Goal: Submit feedback/report problem

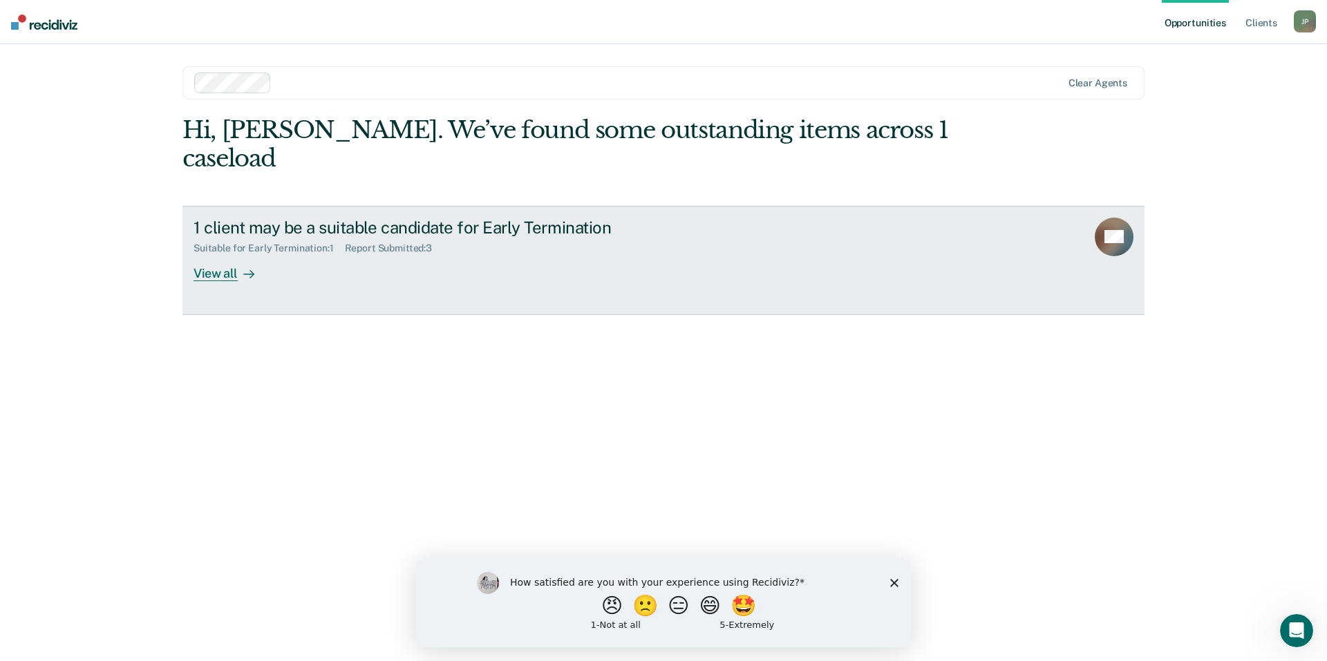
click at [419, 243] on div "Report Submitted : 3" at bounding box center [394, 249] width 99 height 12
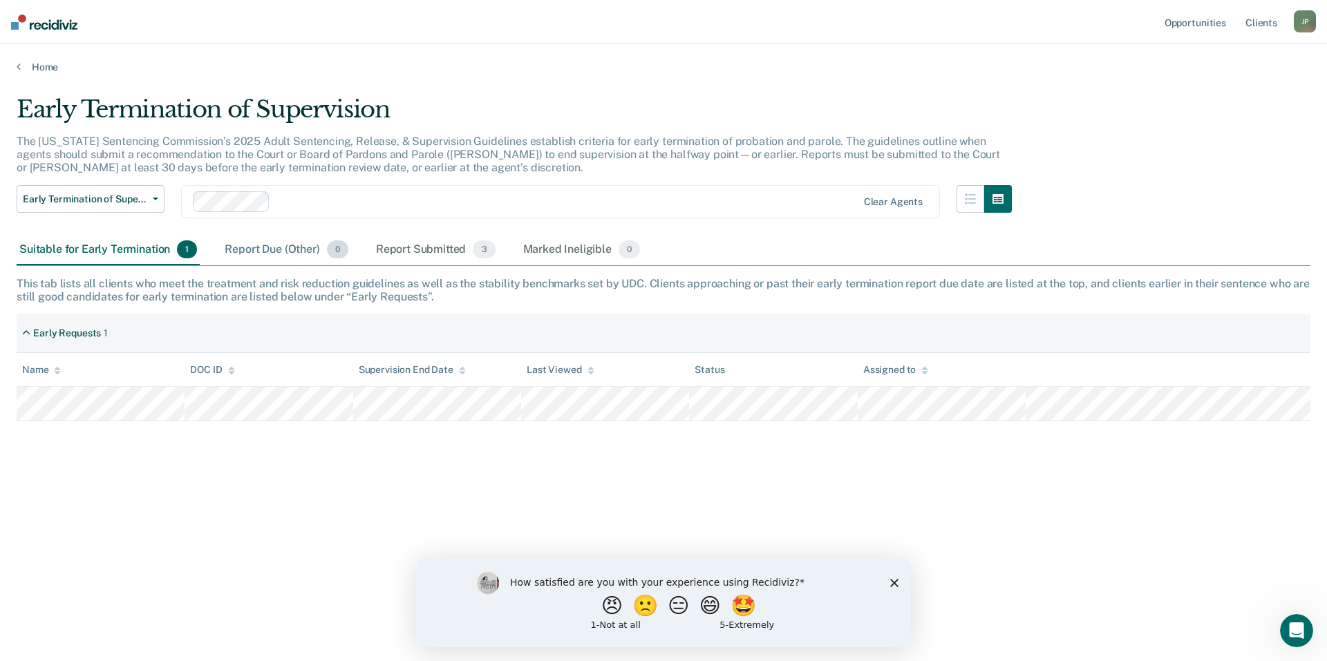
click at [290, 244] on div "Report Due (Other) 0" at bounding box center [286, 250] width 129 height 30
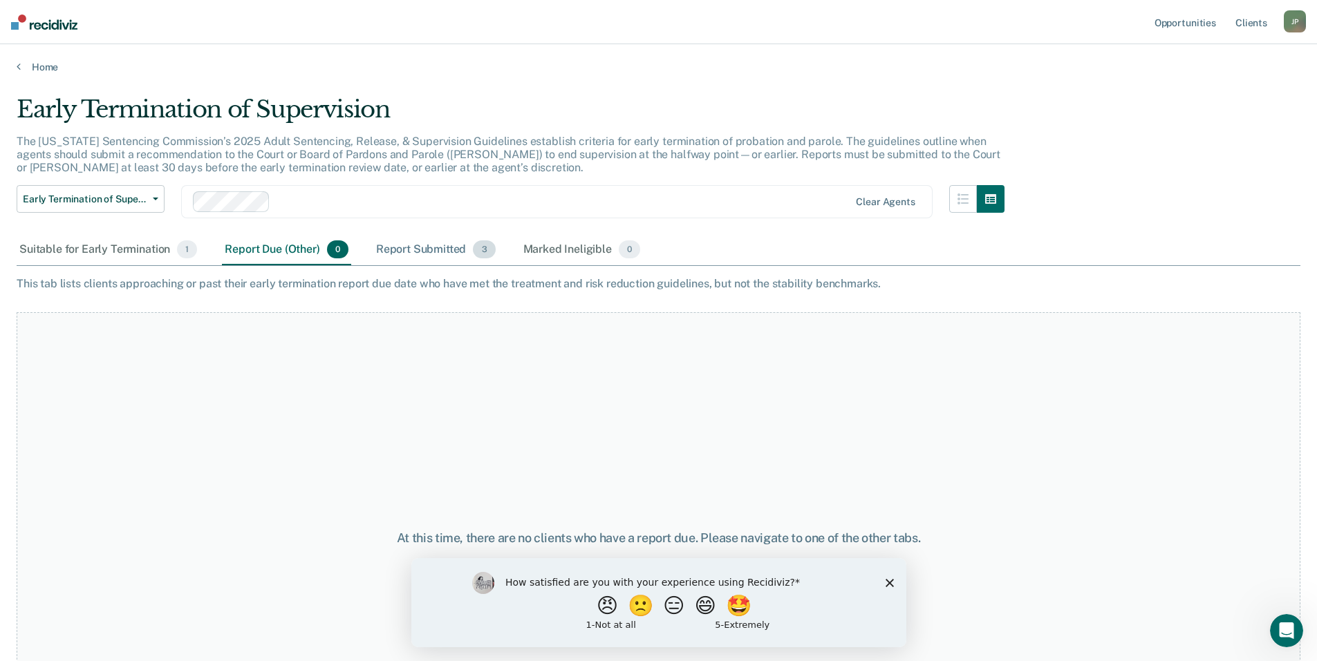
click at [411, 242] on div "Report Submitted 3" at bounding box center [435, 250] width 125 height 30
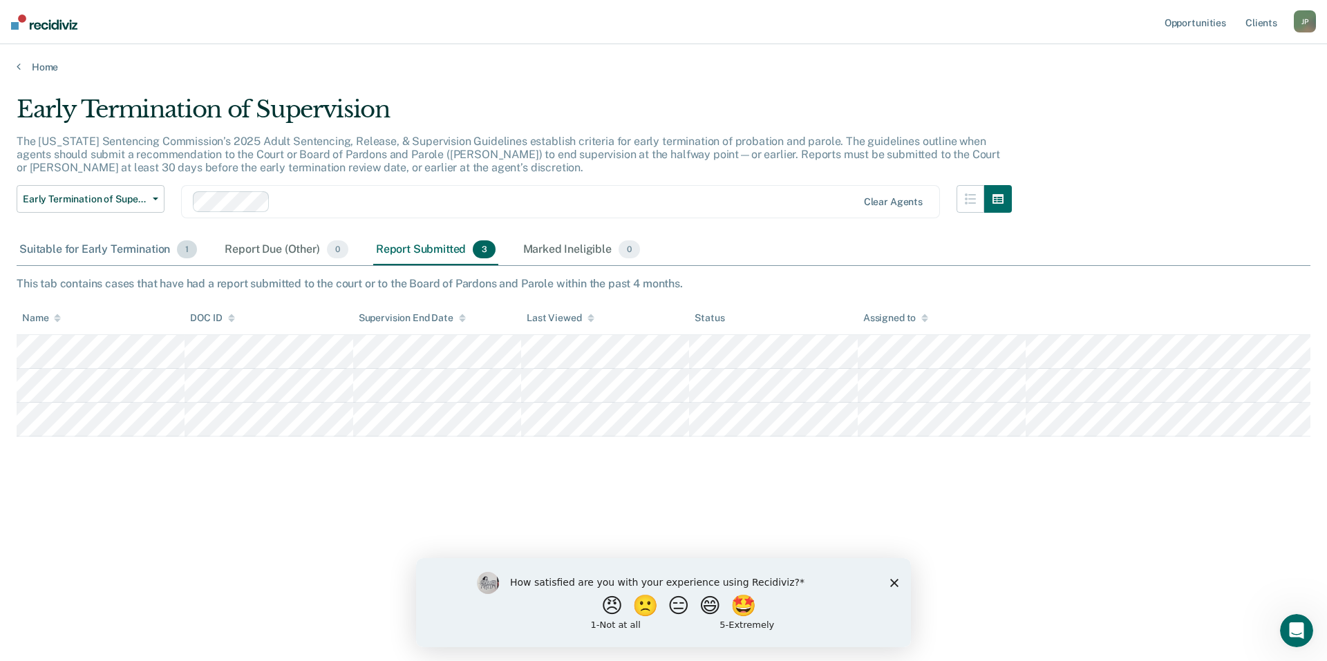
click at [93, 250] on div "Suitable for Early Termination 1" at bounding box center [108, 250] width 183 height 30
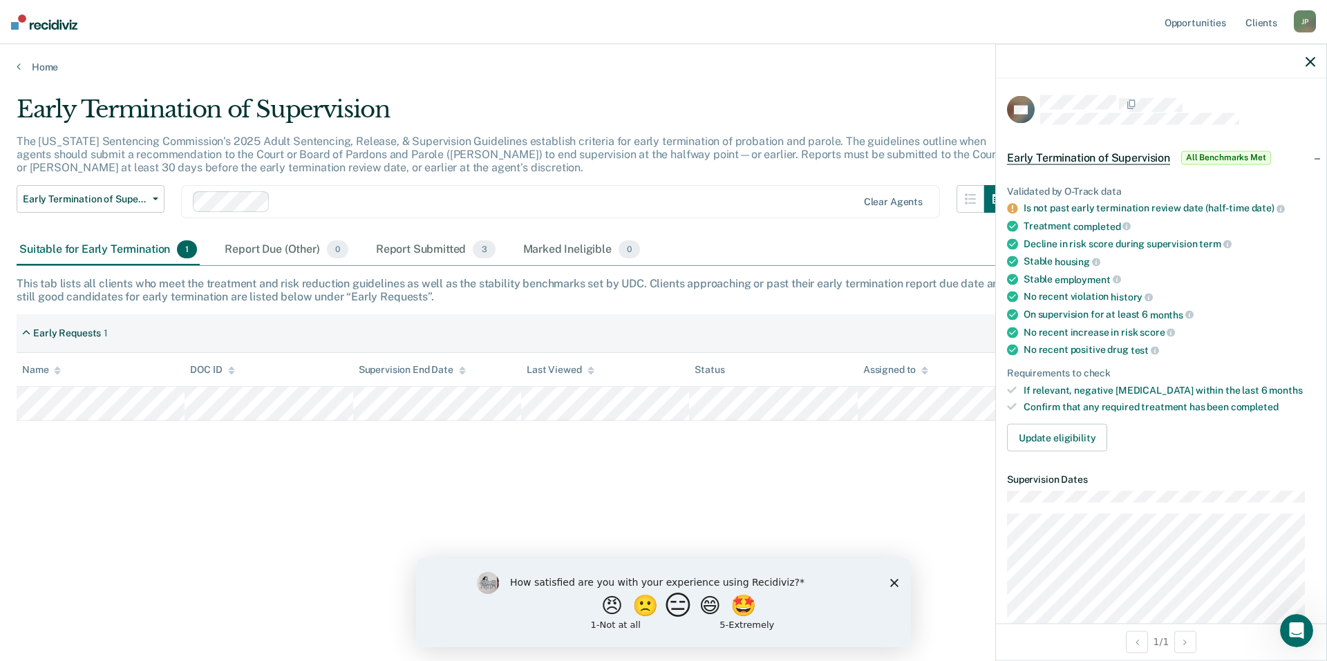
click at [673, 607] on button "😑" at bounding box center [680, 606] width 32 height 28
click at [587, 621] on input "Enter text..." at bounding box center [651, 615] width 283 height 28
type input "There needs to be a way to select that a report has been submitted to ICOTS for…"
click at [802, 623] on button "Submit your response" at bounding box center [803, 615] width 21 height 28
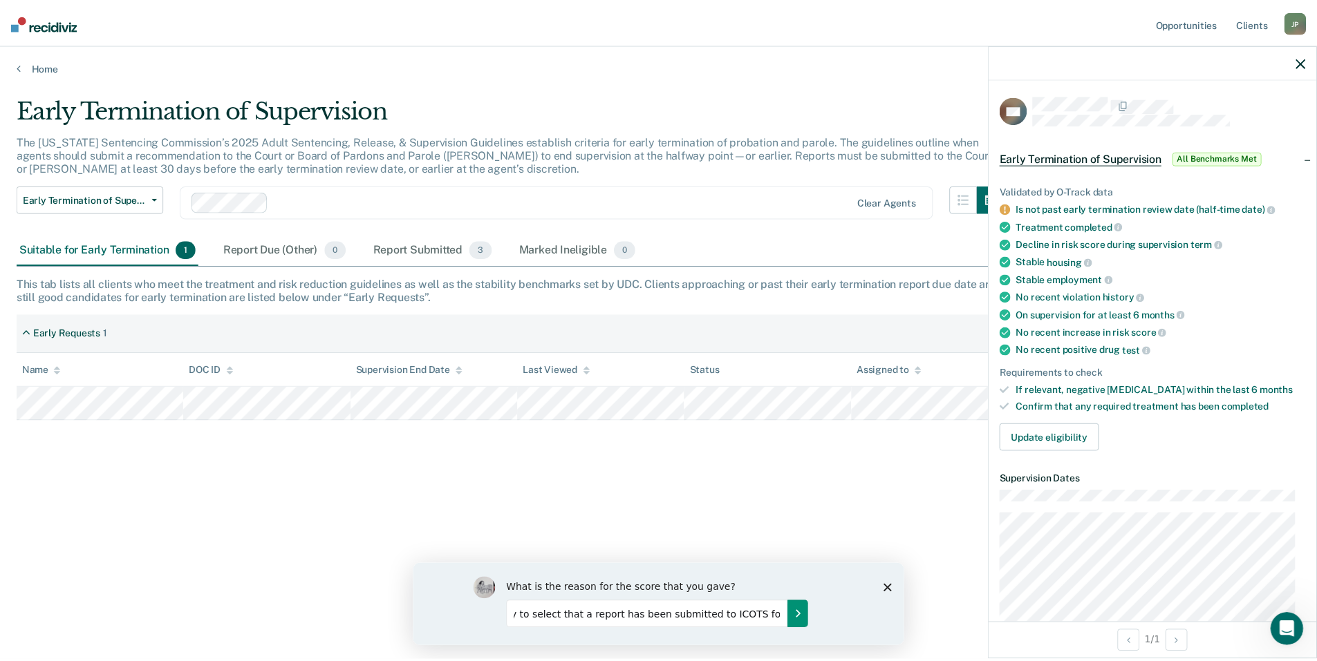
scroll to position [0, 0]
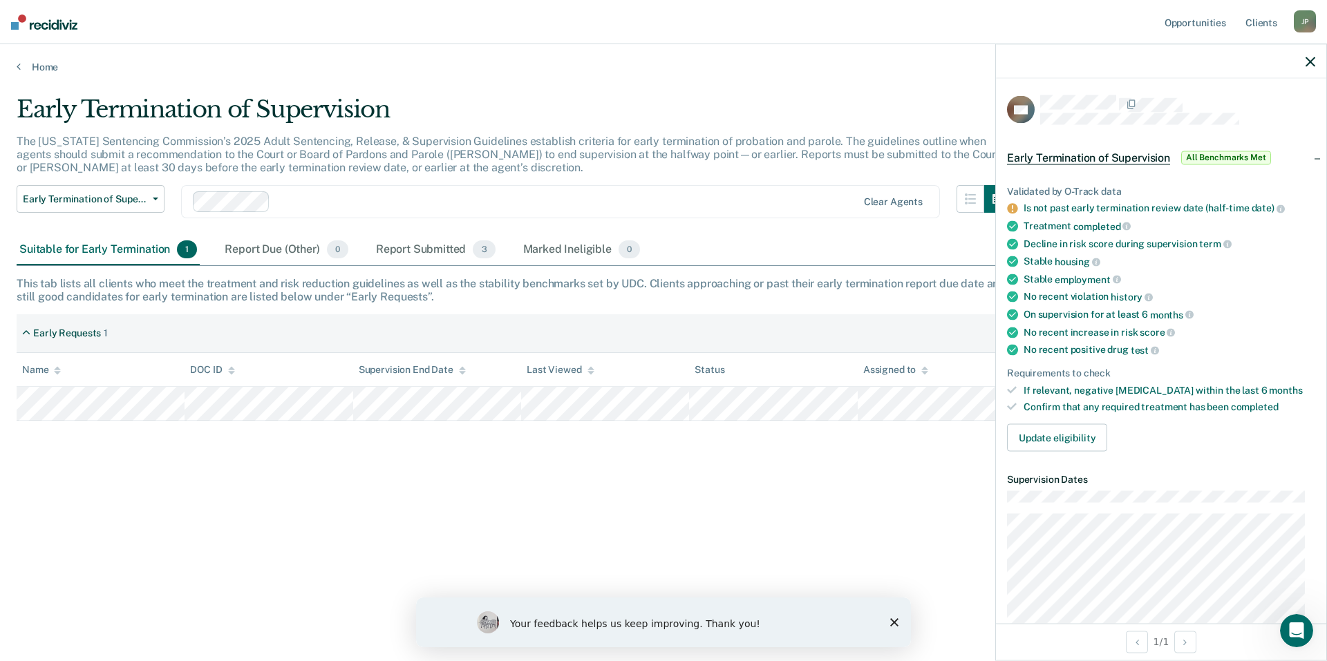
click at [895, 625] on icon "Close survey" at bounding box center [894, 623] width 8 height 8
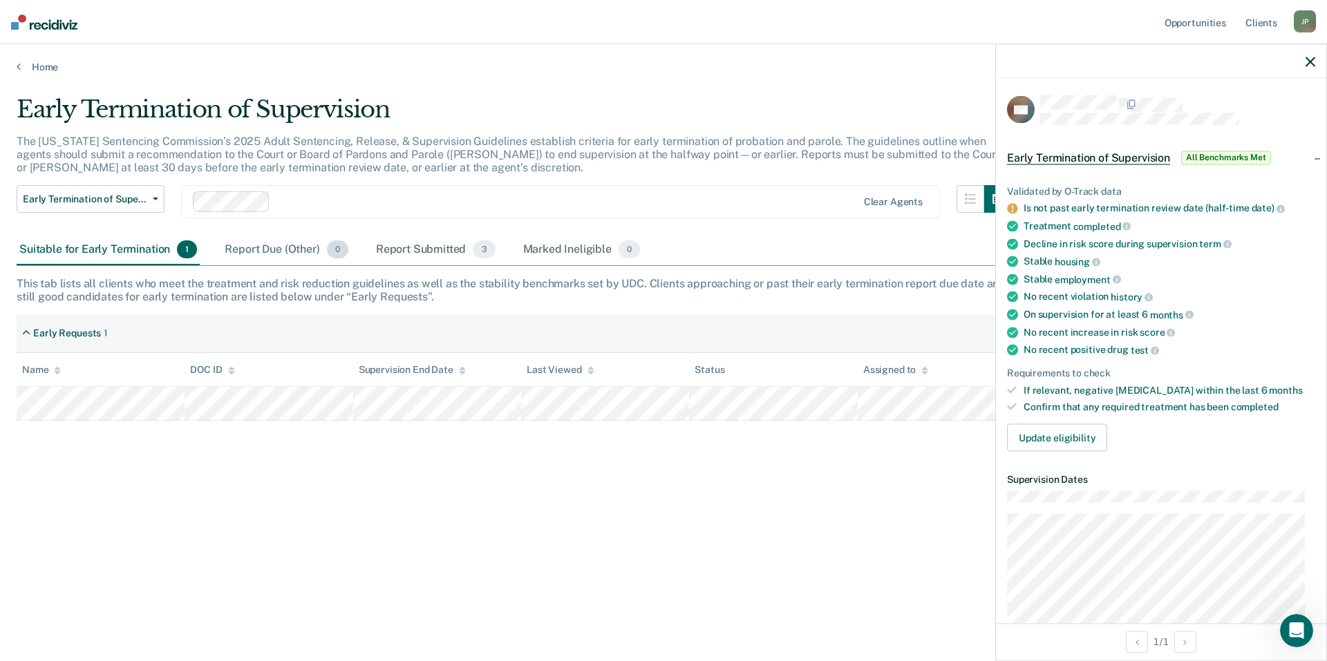
click at [262, 256] on div "Report Due (Other) 0" at bounding box center [286, 250] width 129 height 30
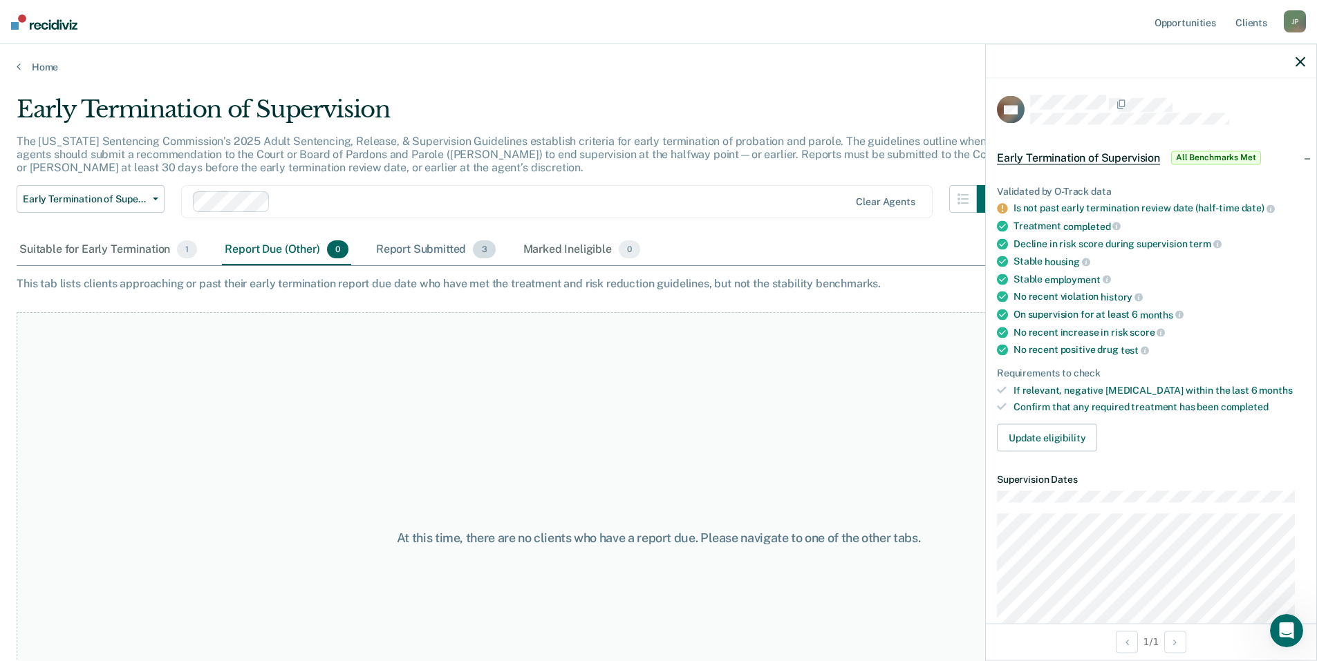
click at [415, 254] on div "Report Submitted 3" at bounding box center [435, 250] width 125 height 30
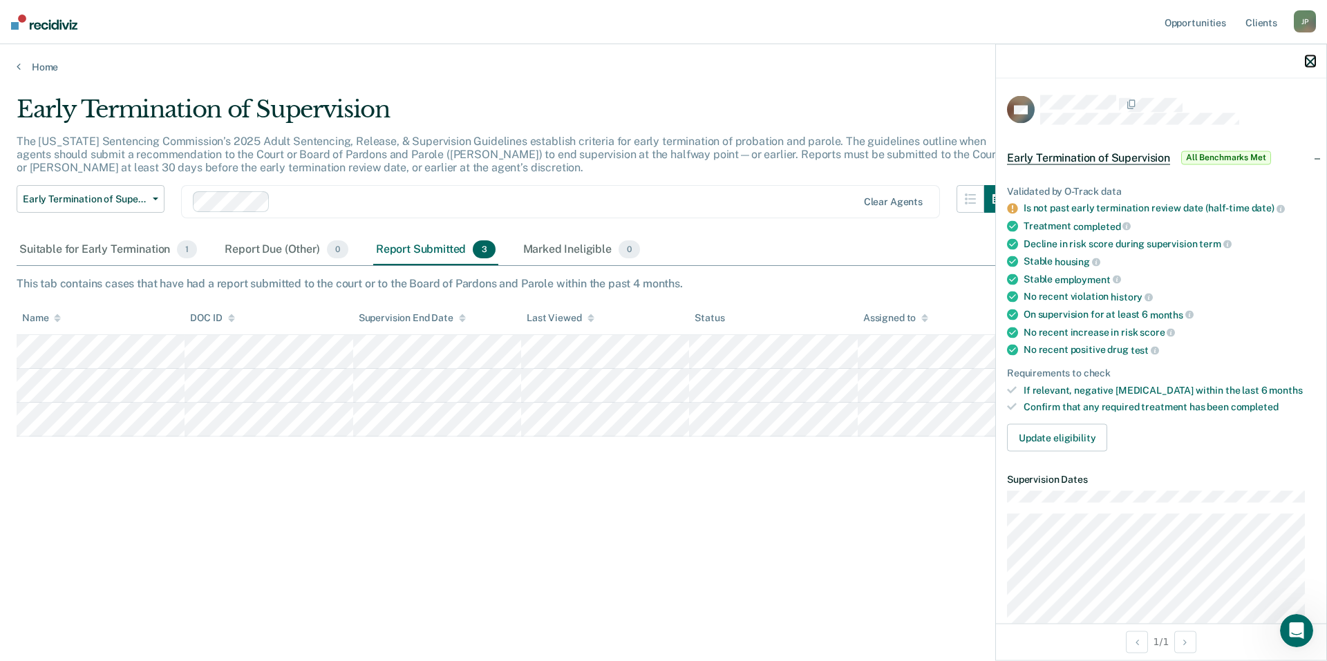
click at [1310, 61] on icon "button" at bounding box center [1310, 62] width 10 height 10
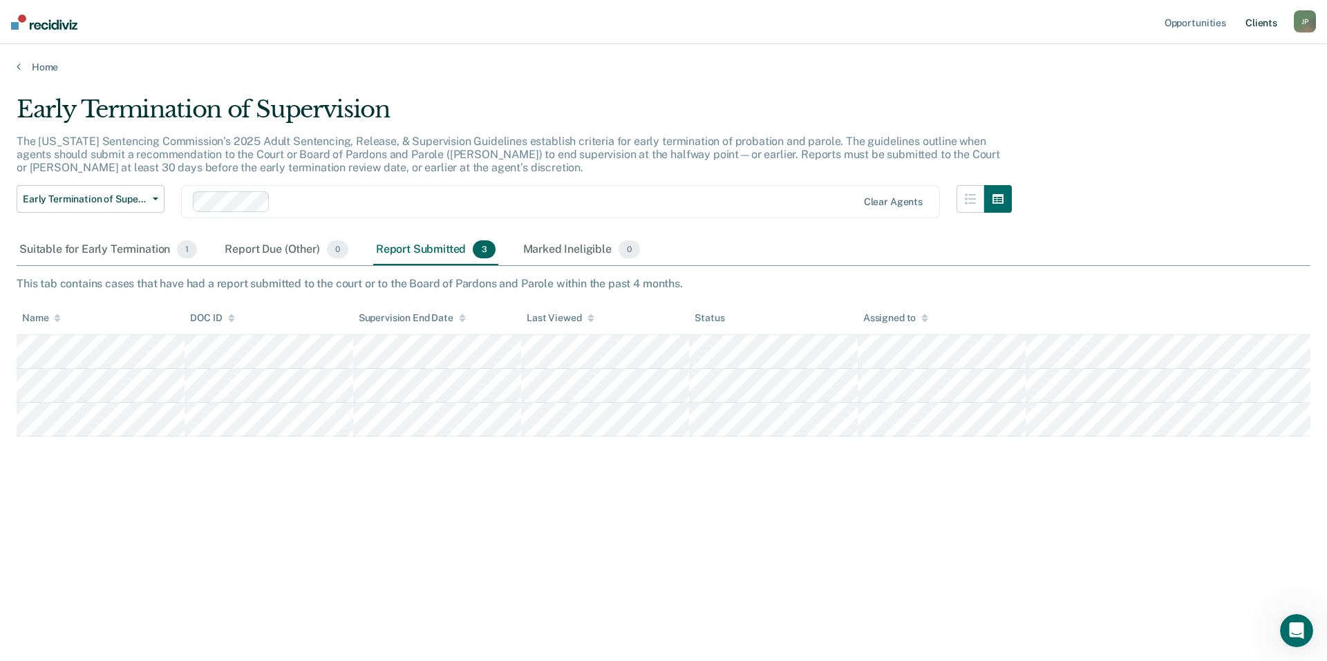
click at [1262, 25] on link "Client s" at bounding box center [1261, 22] width 37 height 44
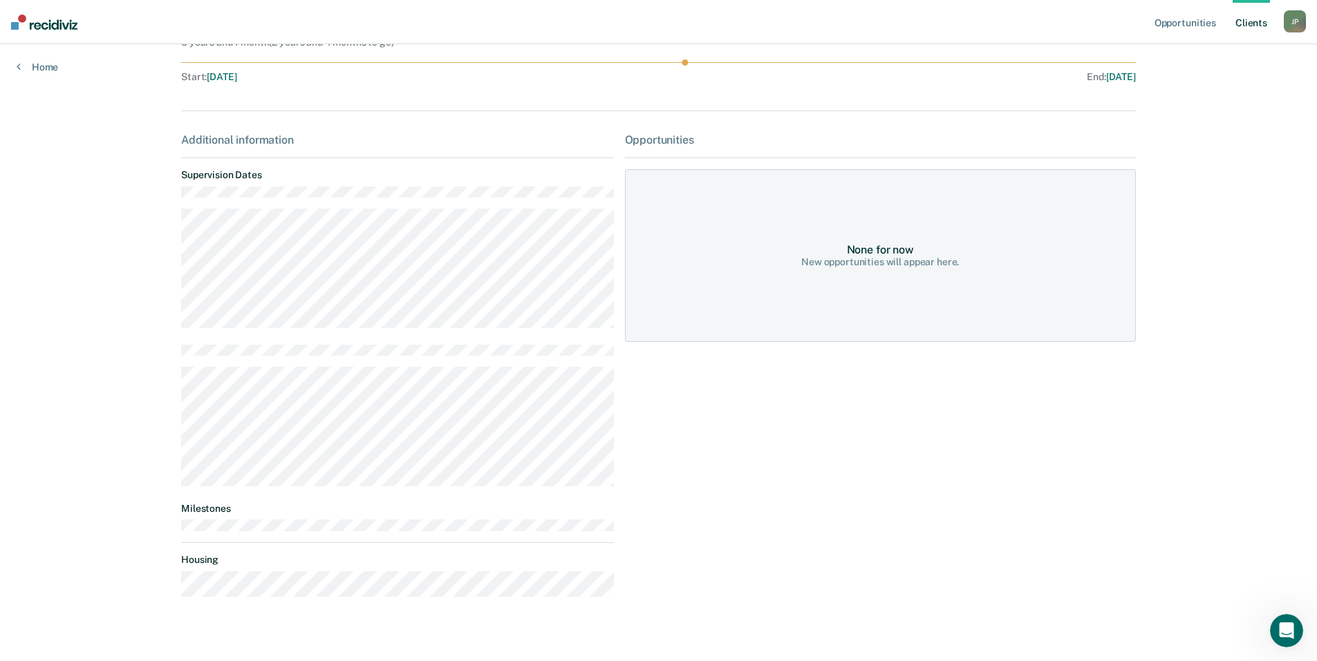
scroll to position [155, 0]
